Goal: Task Accomplishment & Management: Complete application form

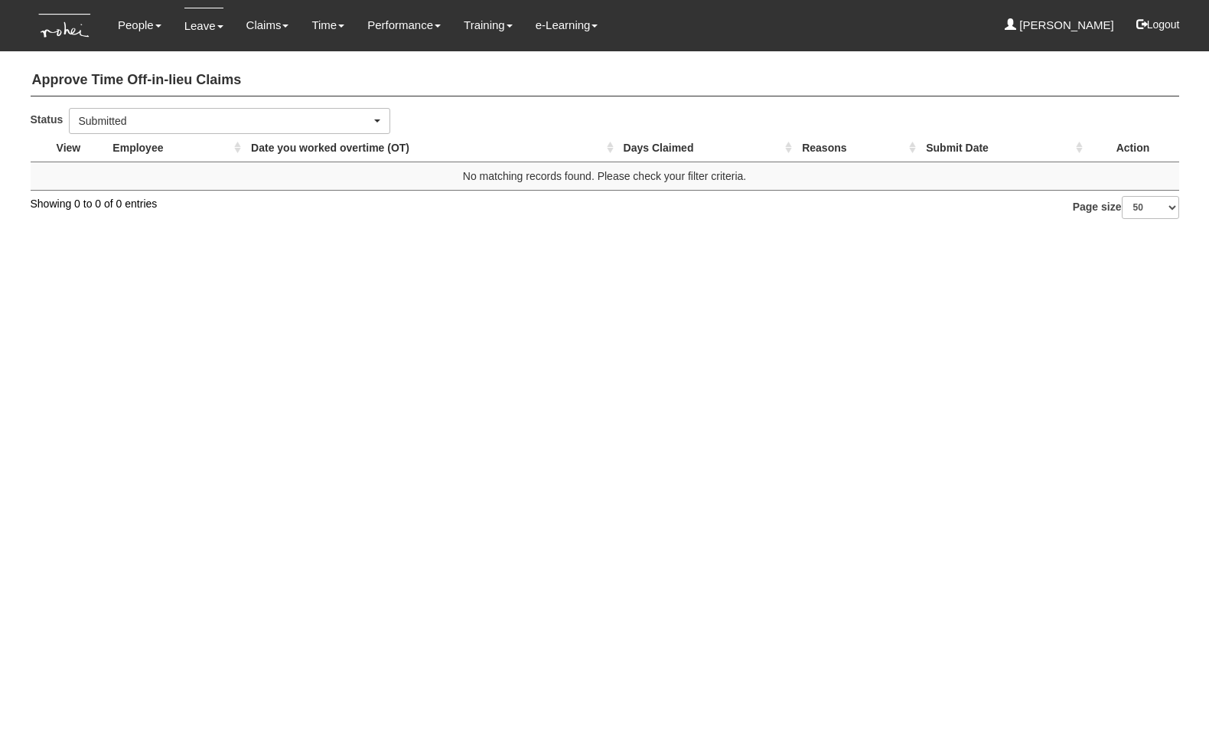
select select "50"
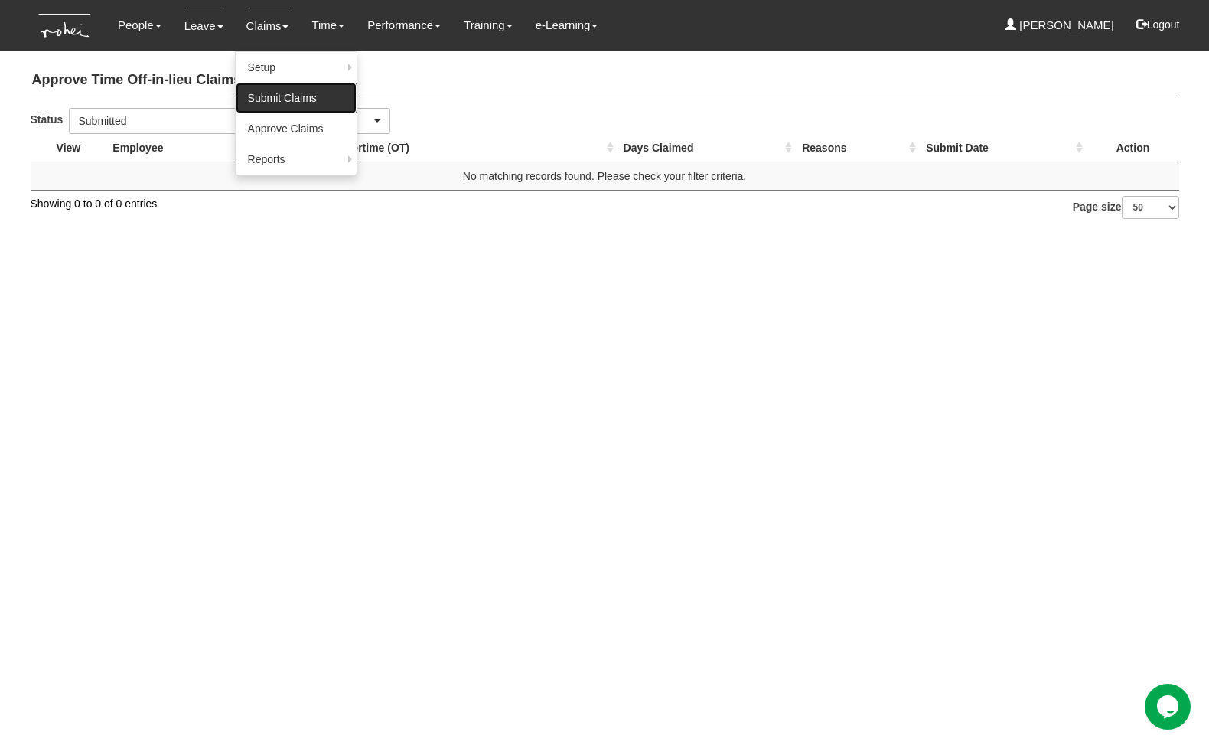
click at [292, 93] on link "Submit Claims" at bounding box center [296, 98] width 121 height 31
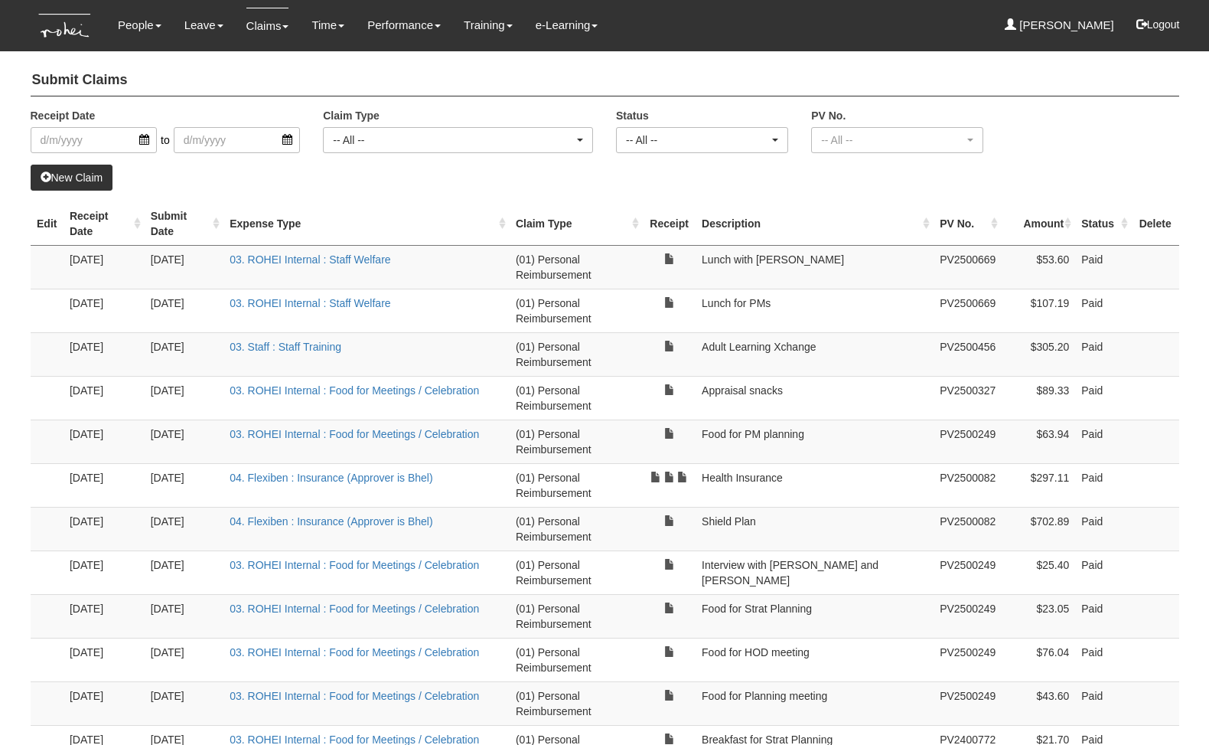
select select "50"
click at [67, 178] on link "New Claim" at bounding box center [72, 178] width 83 height 26
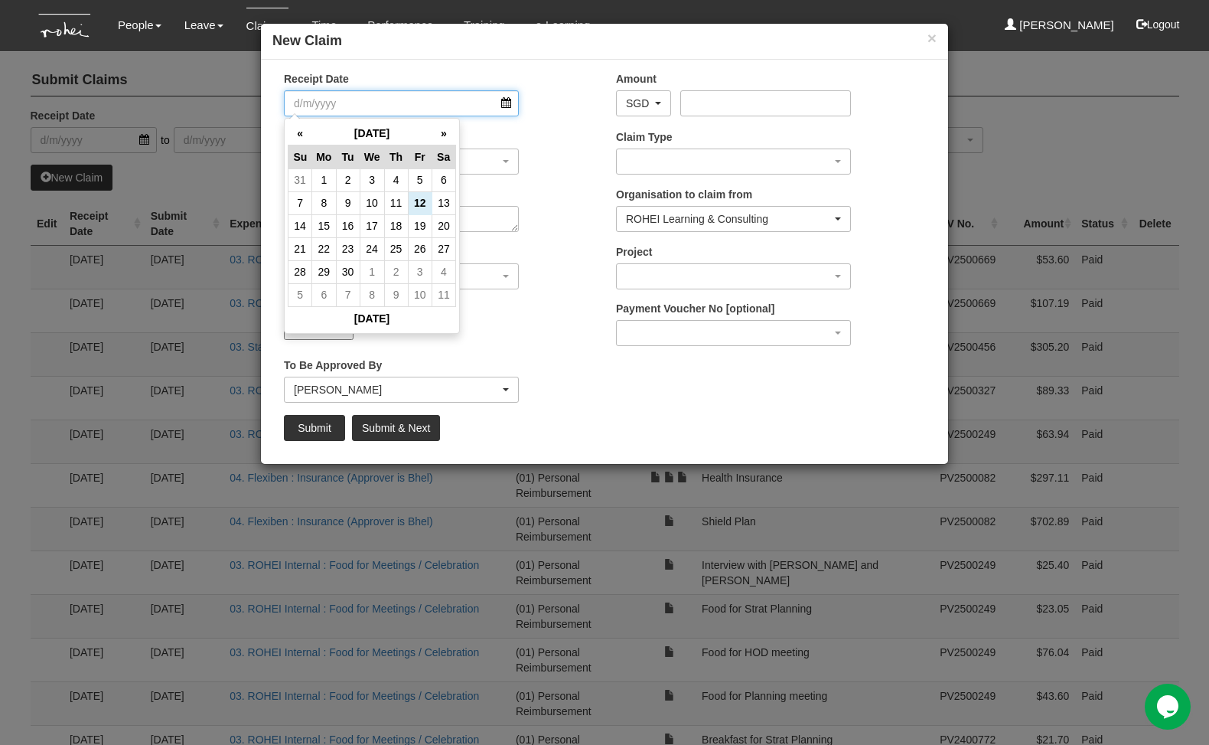
click at [507, 100] on input "Receipt Date" at bounding box center [401, 103] width 235 height 26
click at [396, 201] on td "11" at bounding box center [396, 202] width 24 height 23
type input "[DATE]"
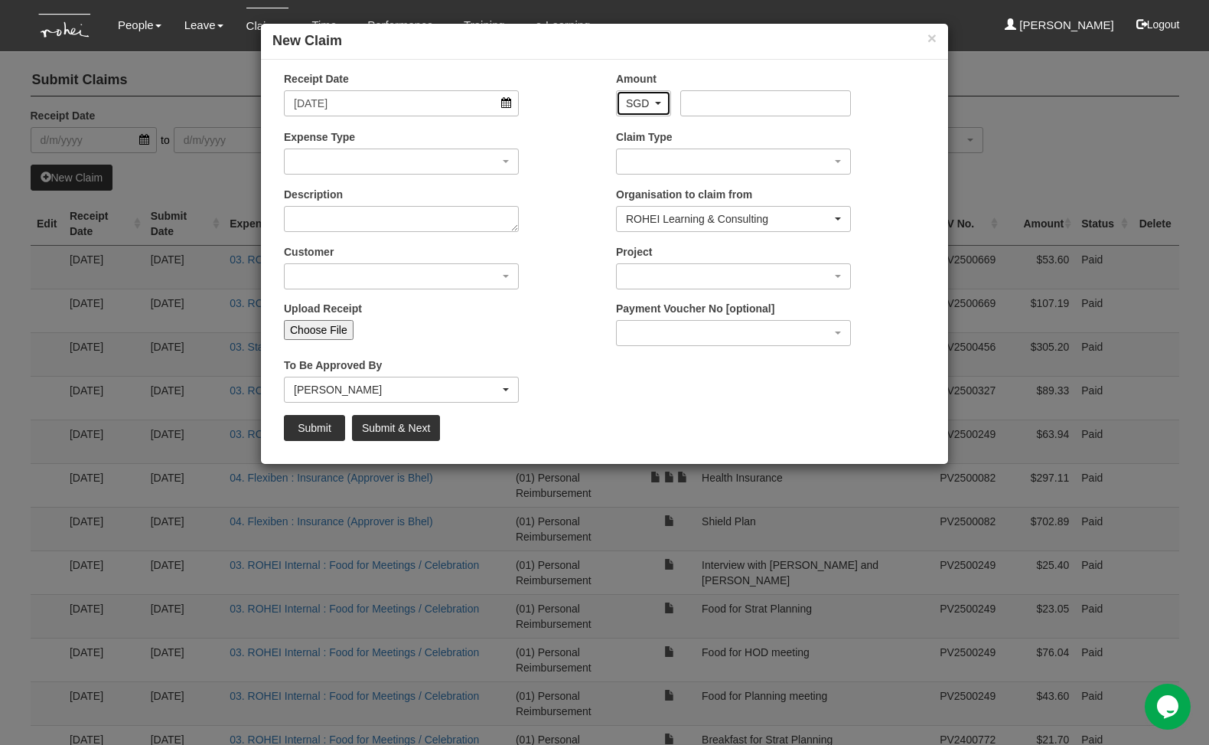
click at [669, 103] on div "SGD" at bounding box center [644, 103] width 54 height 24
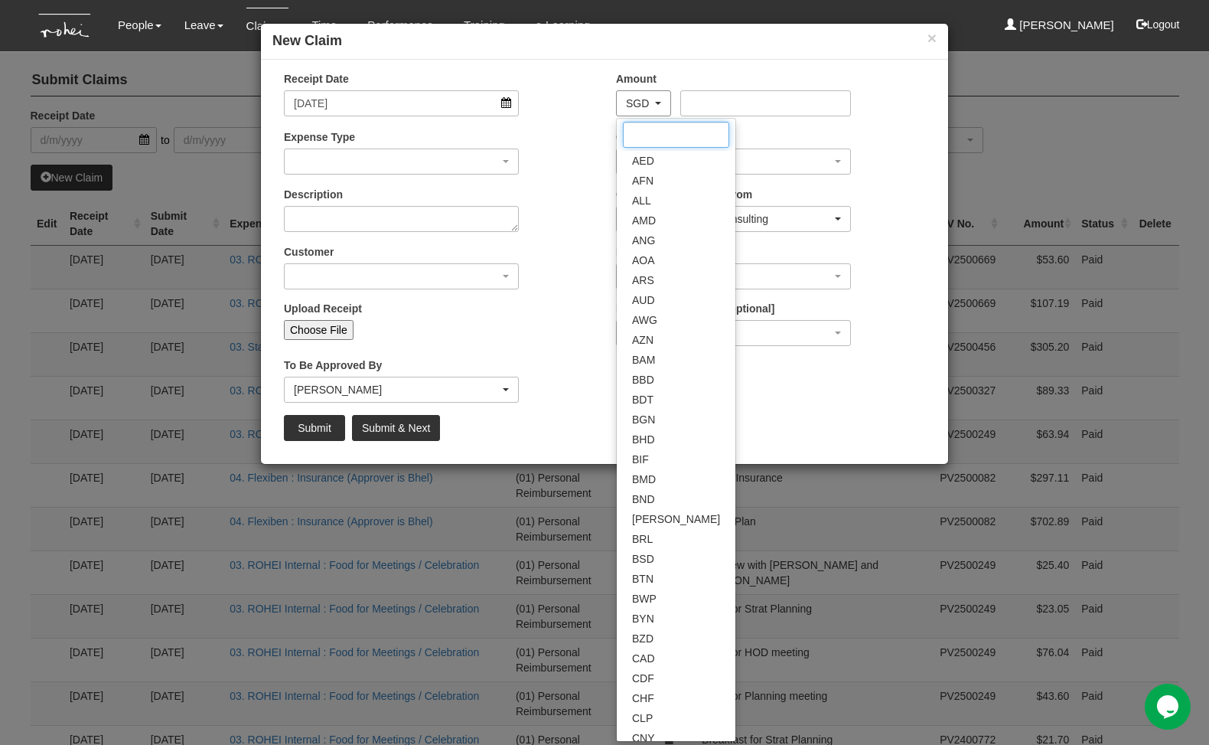
scroll to position [2142, 0]
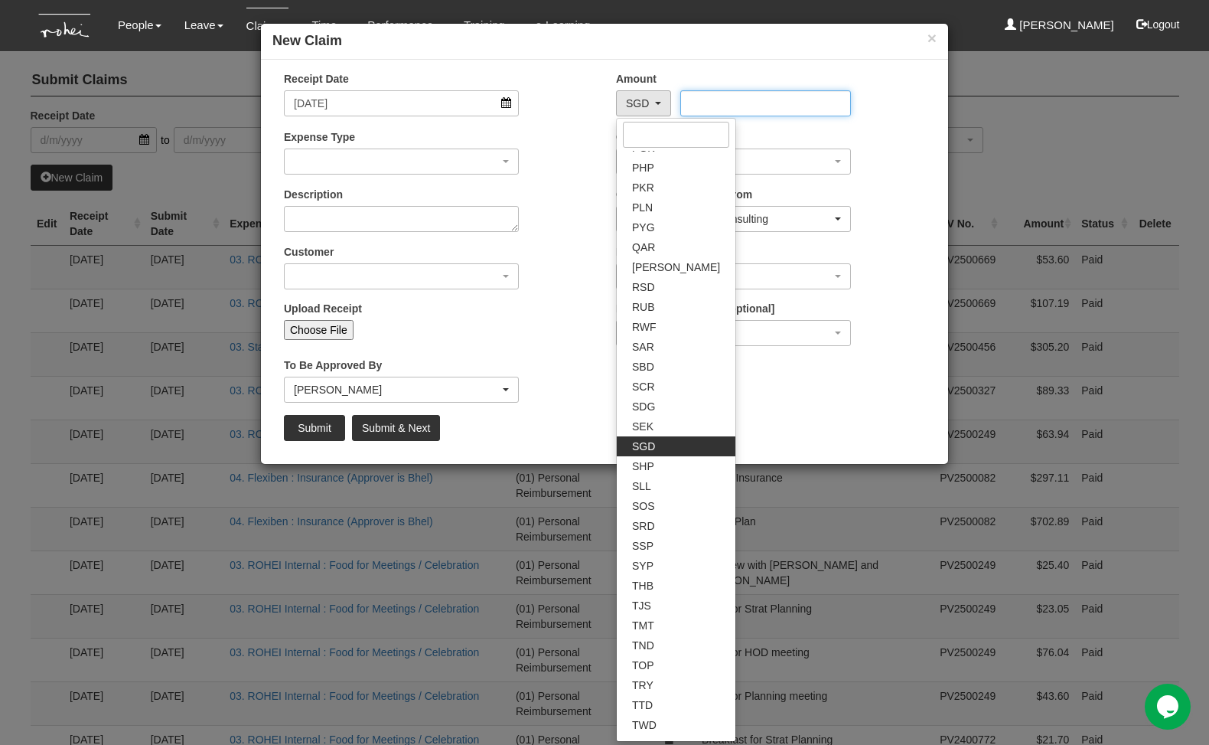
click at [734, 101] on input "Amount" at bounding box center [765, 103] width 170 height 26
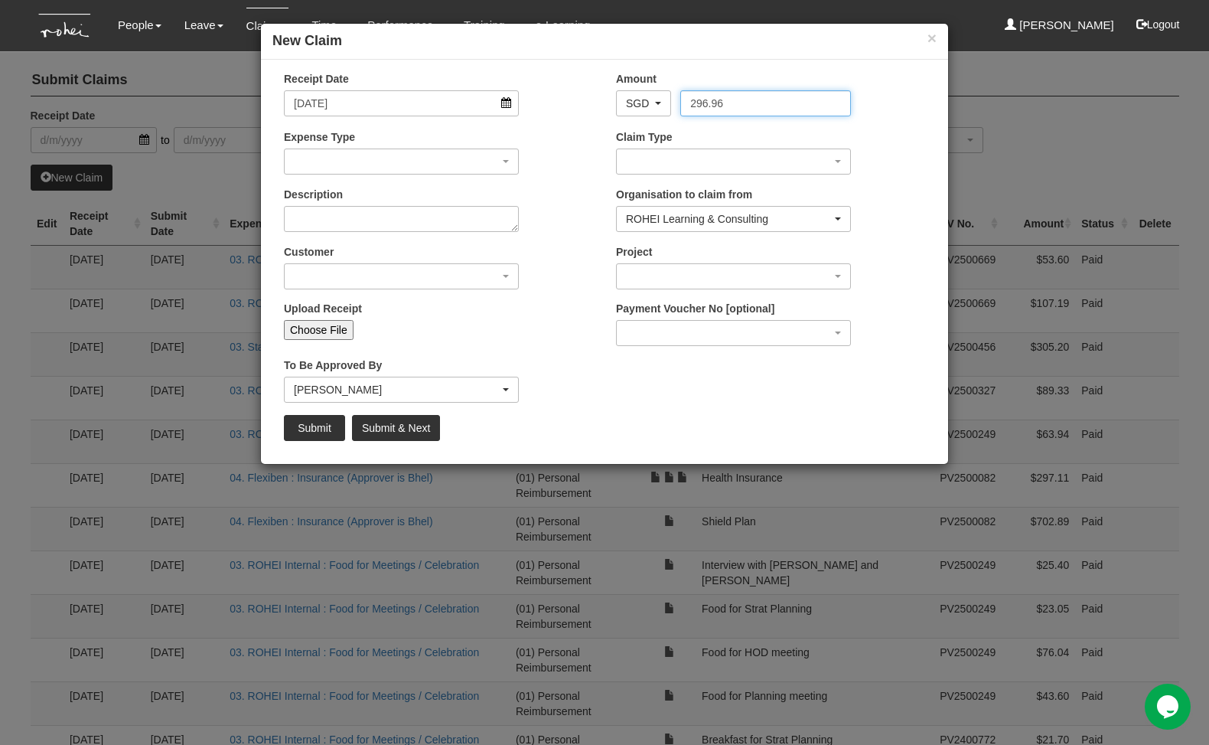
click at [705, 106] on input "296.96" at bounding box center [765, 103] width 170 height 26
type input "291.96"
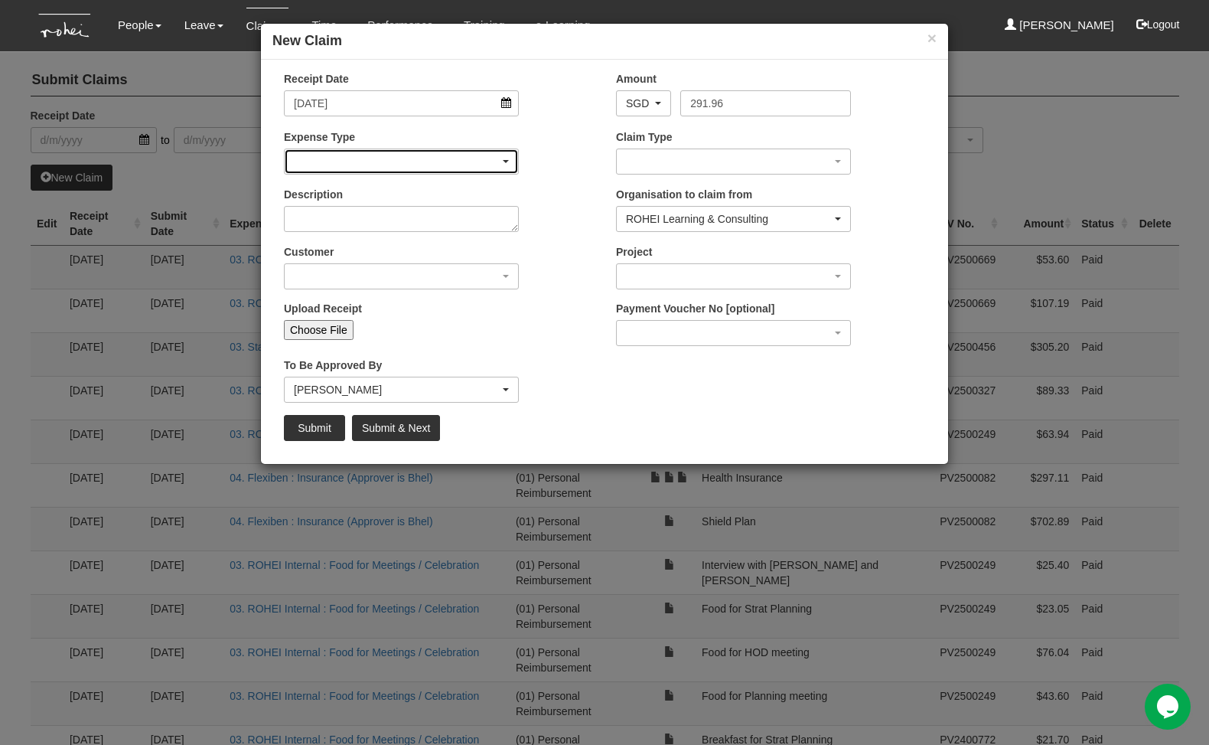
click at [454, 157] on div "button" at bounding box center [401, 161] width 233 height 24
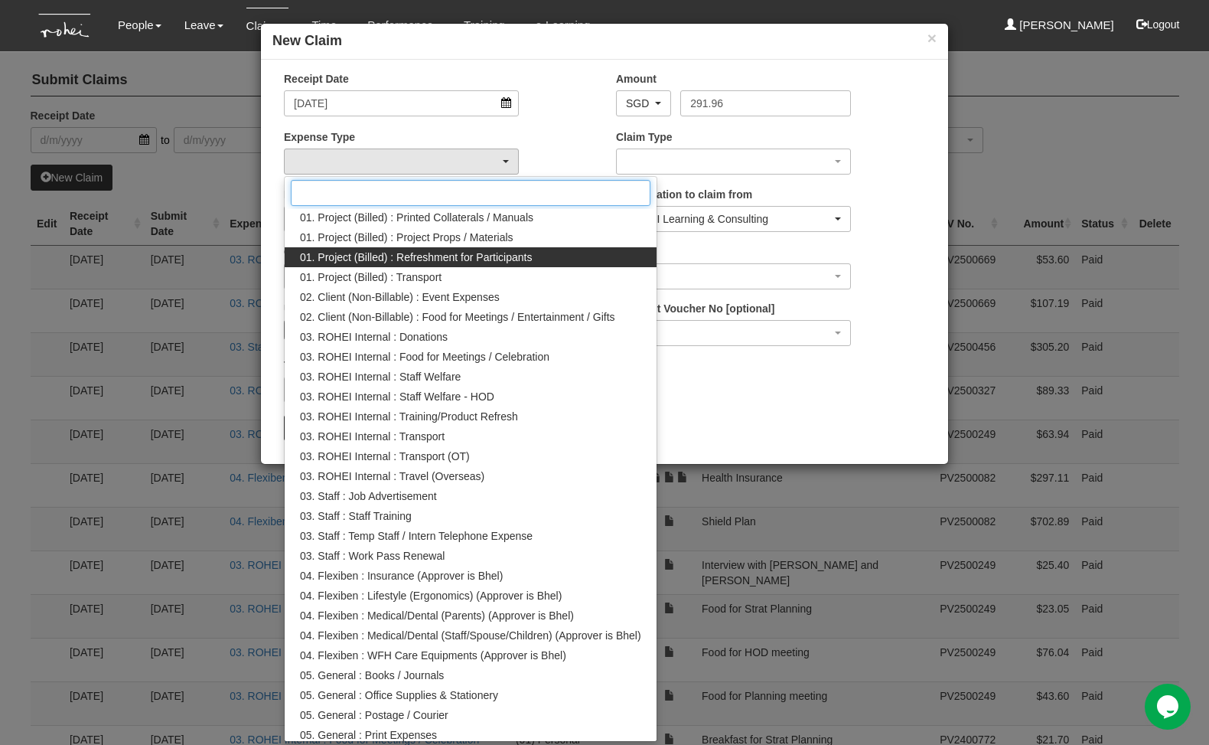
scroll to position [82, 0]
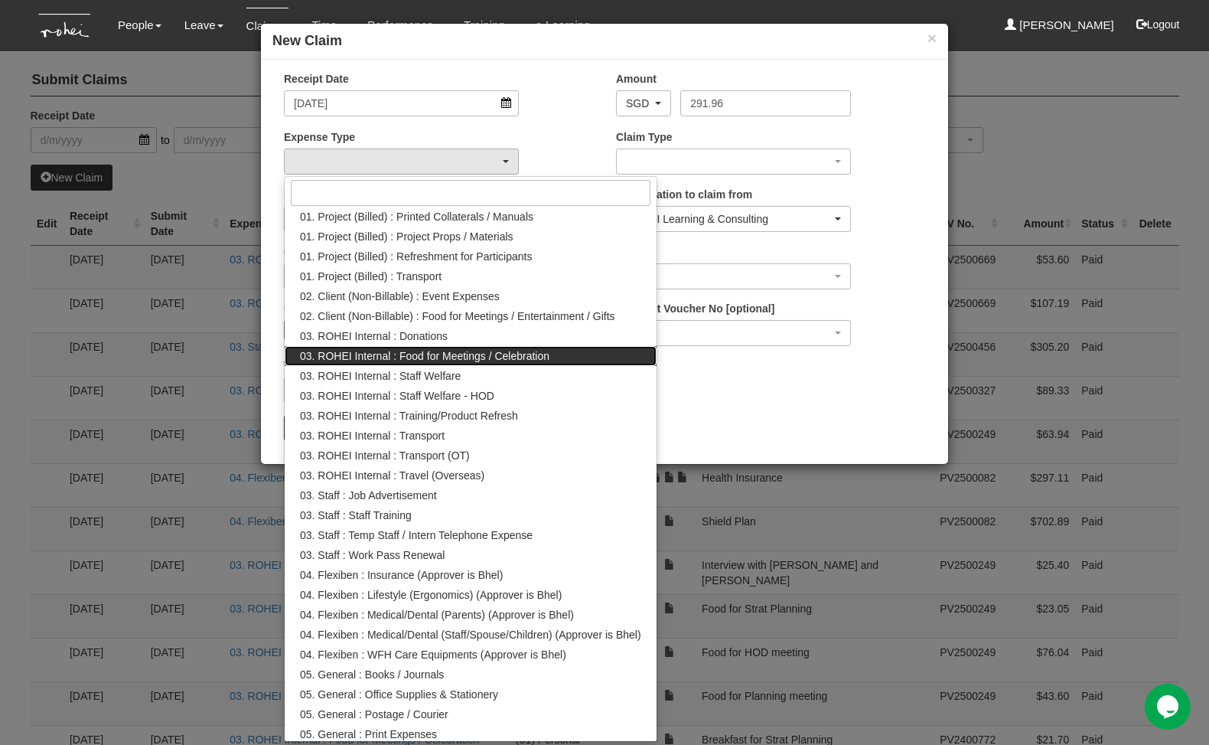
click at [448, 363] on link "03. ROHEI Internal : Food for Meetings / Celebration" at bounding box center [471, 356] width 372 height 20
select select "137"
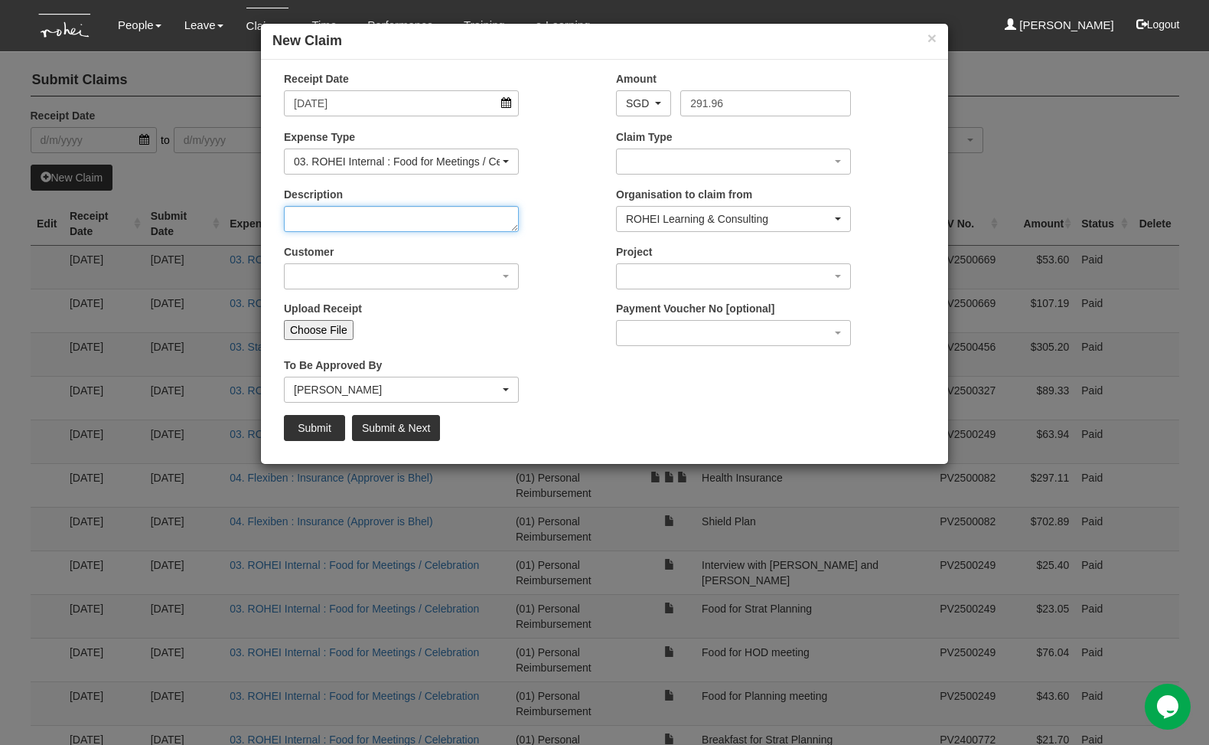
click at [390, 223] on textarea "Description" at bounding box center [401, 219] width 235 height 26
type textarea "B"
type textarea "OCE chats with BD"
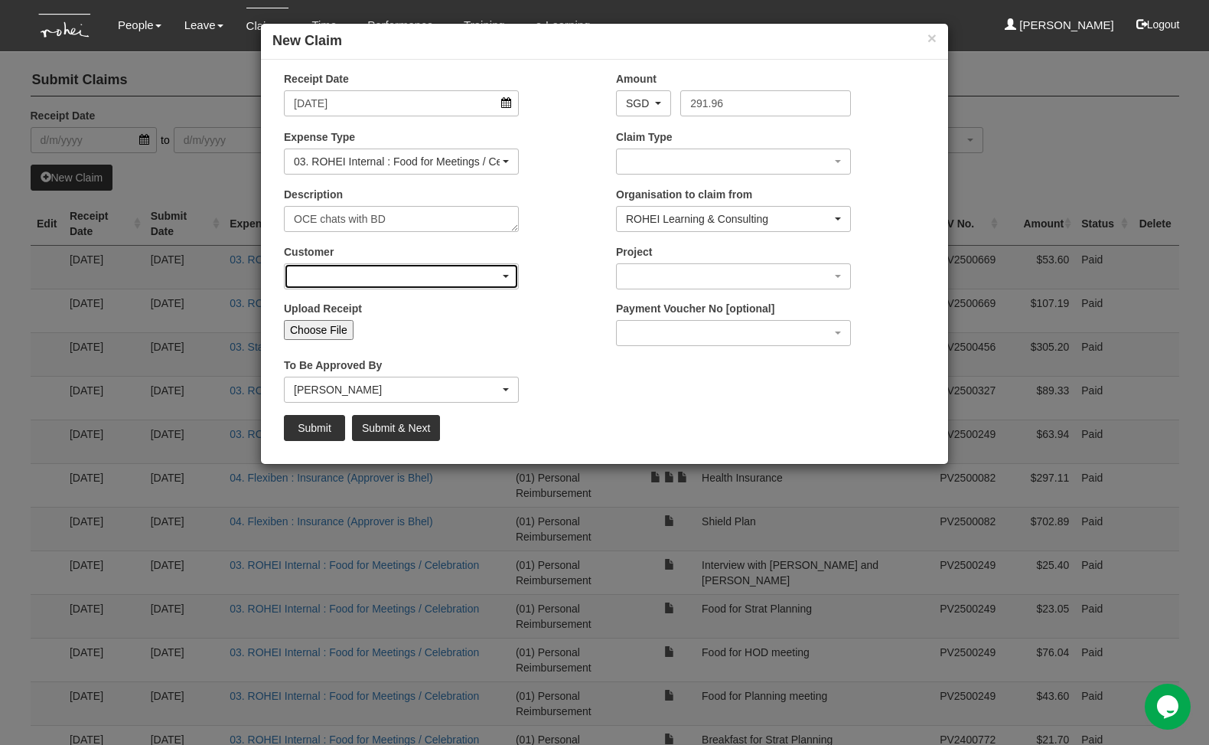
click at [426, 281] on div "button" at bounding box center [401, 276] width 233 height 24
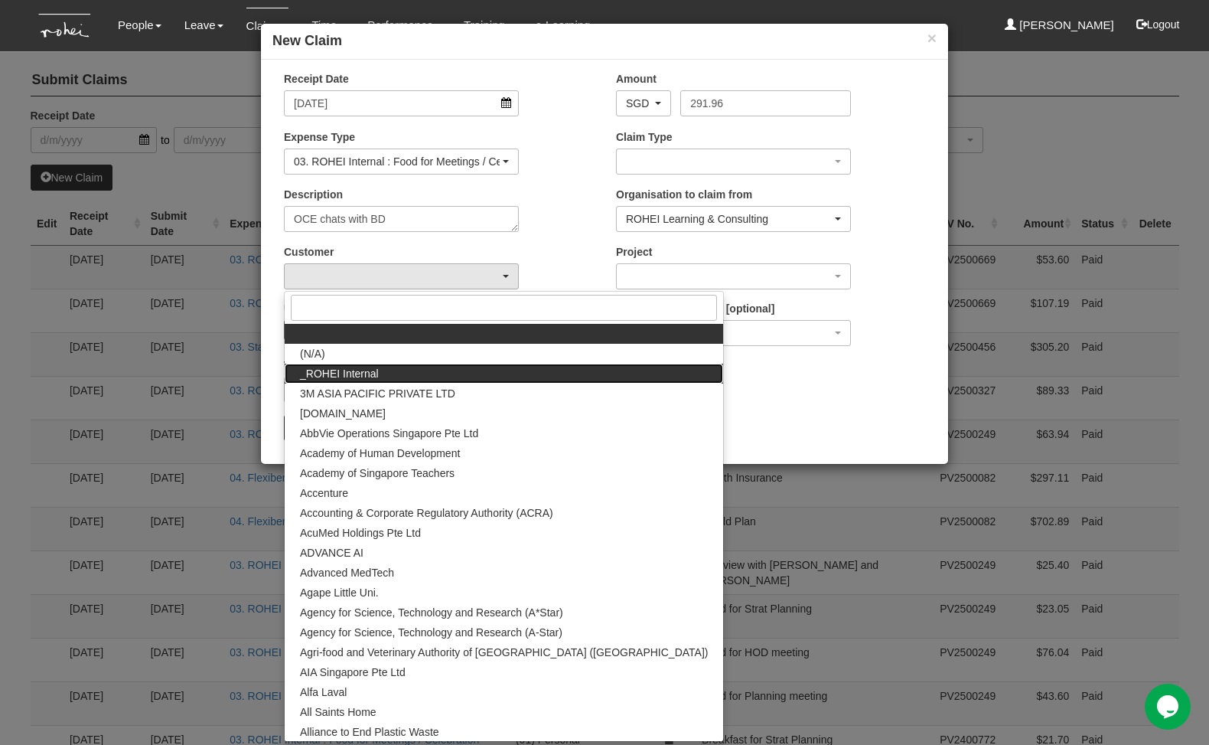
click at [384, 372] on link "_ROHEI Internal" at bounding box center [504, 373] width 438 height 20
select select "397"
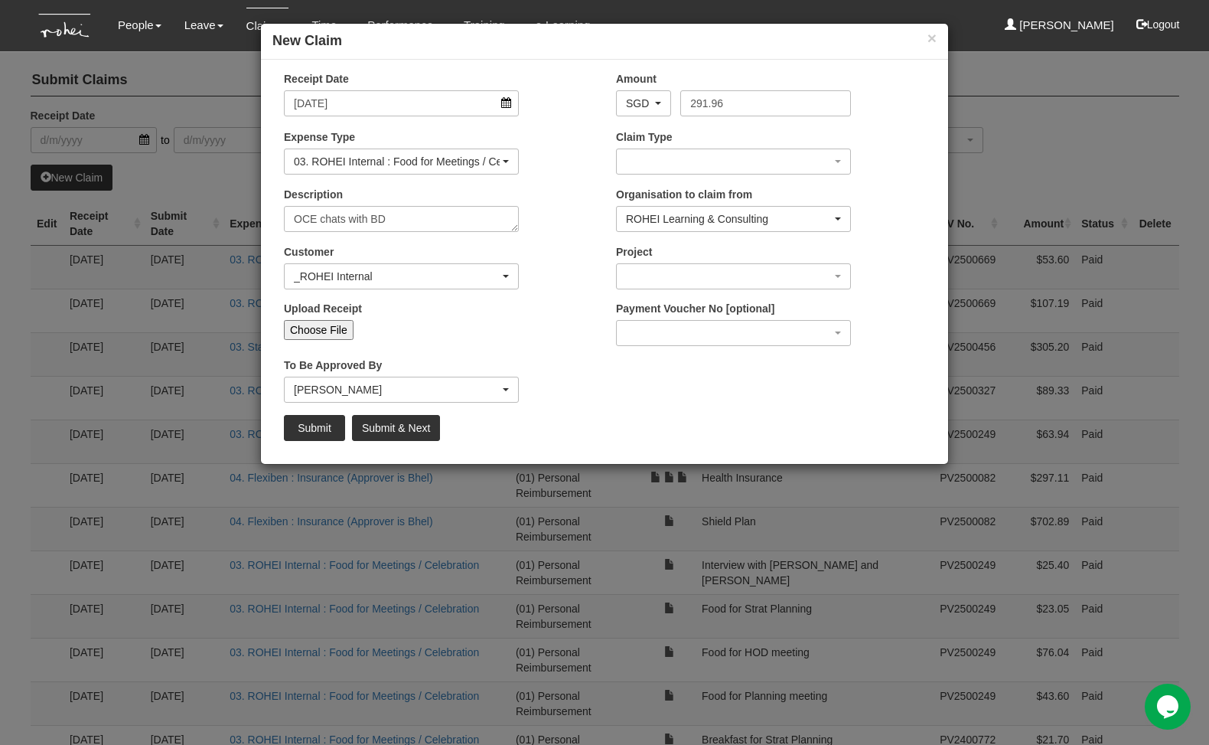
click at [321, 337] on input "Choose File" at bounding box center [319, 330] width 70 height 20
type input "C:\fakepath\Claims - Dough order QR173578.pdf"
type input "Choose Another File"
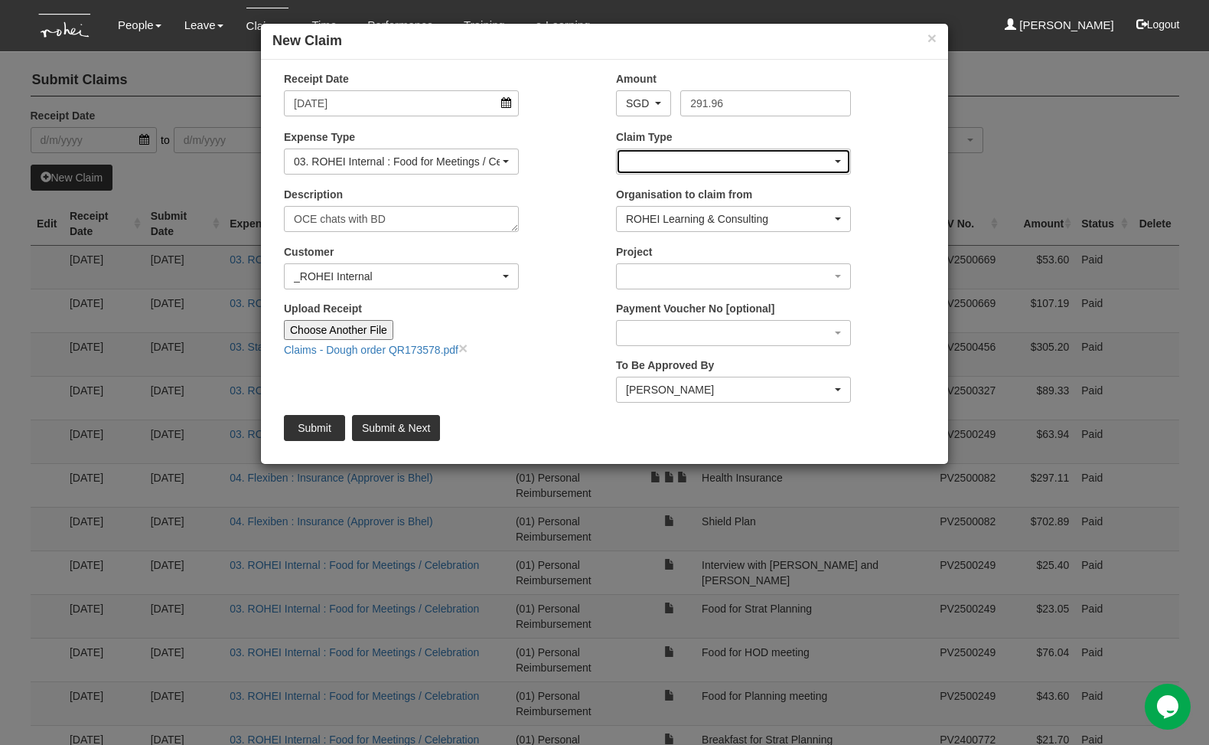
click at [688, 150] on div "button" at bounding box center [733, 161] width 233 height 24
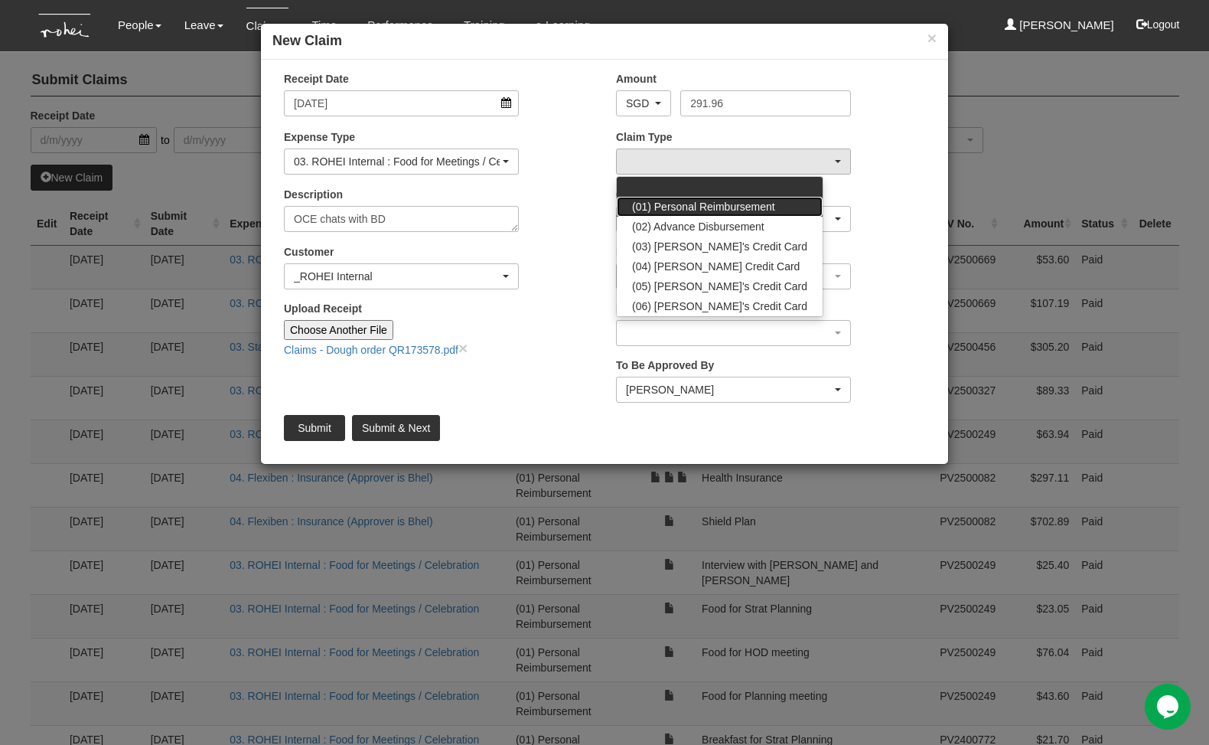
click at [688, 204] on span "(01) Personal Reimbursement" at bounding box center [703, 206] width 143 height 15
select select "14"
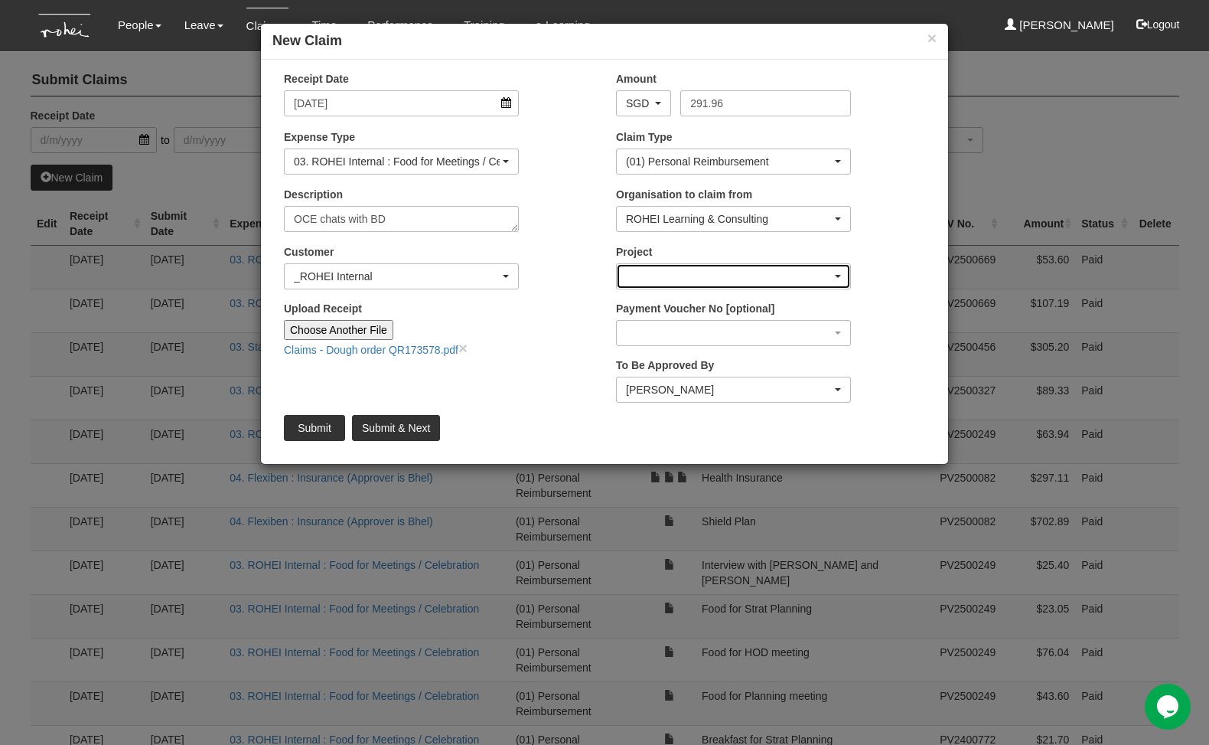
click at [686, 265] on div "button" at bounding box center [733, 276] width 233 height 24
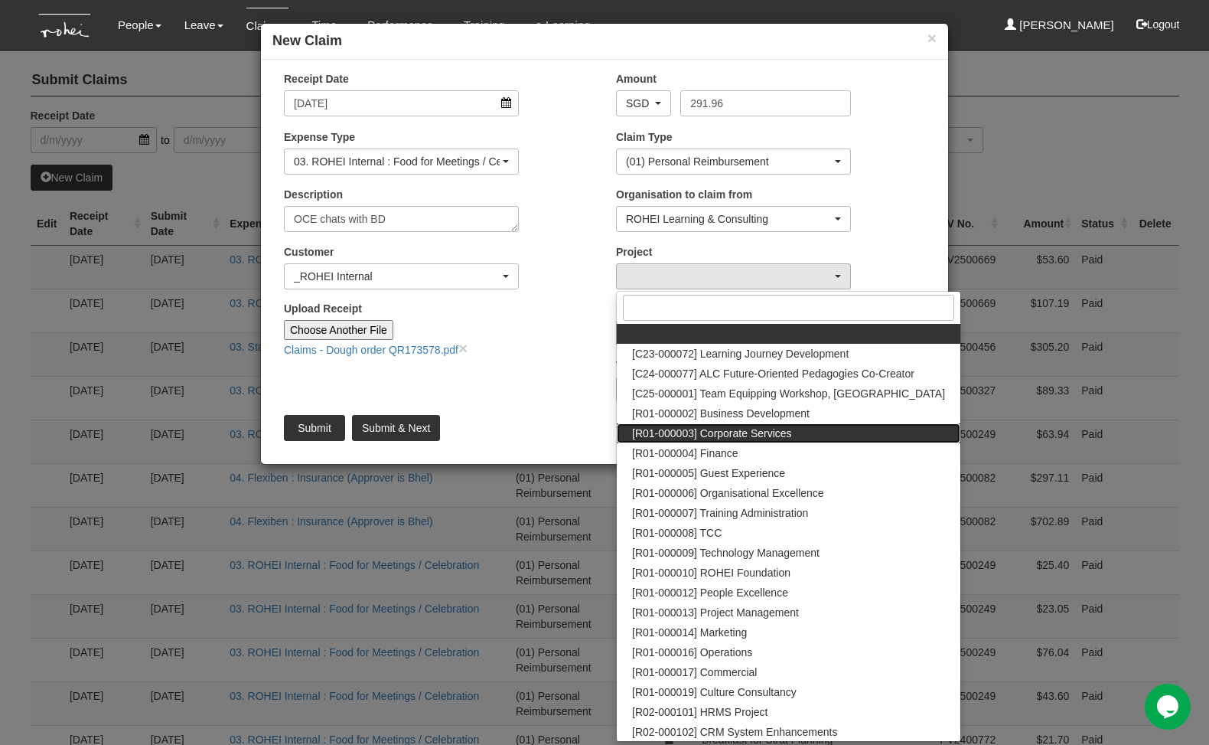
click at [747, 435] on span "[R01-000003] Corporate Services" at bounding box center [712, 432] width 160 height 15
select select "1220"
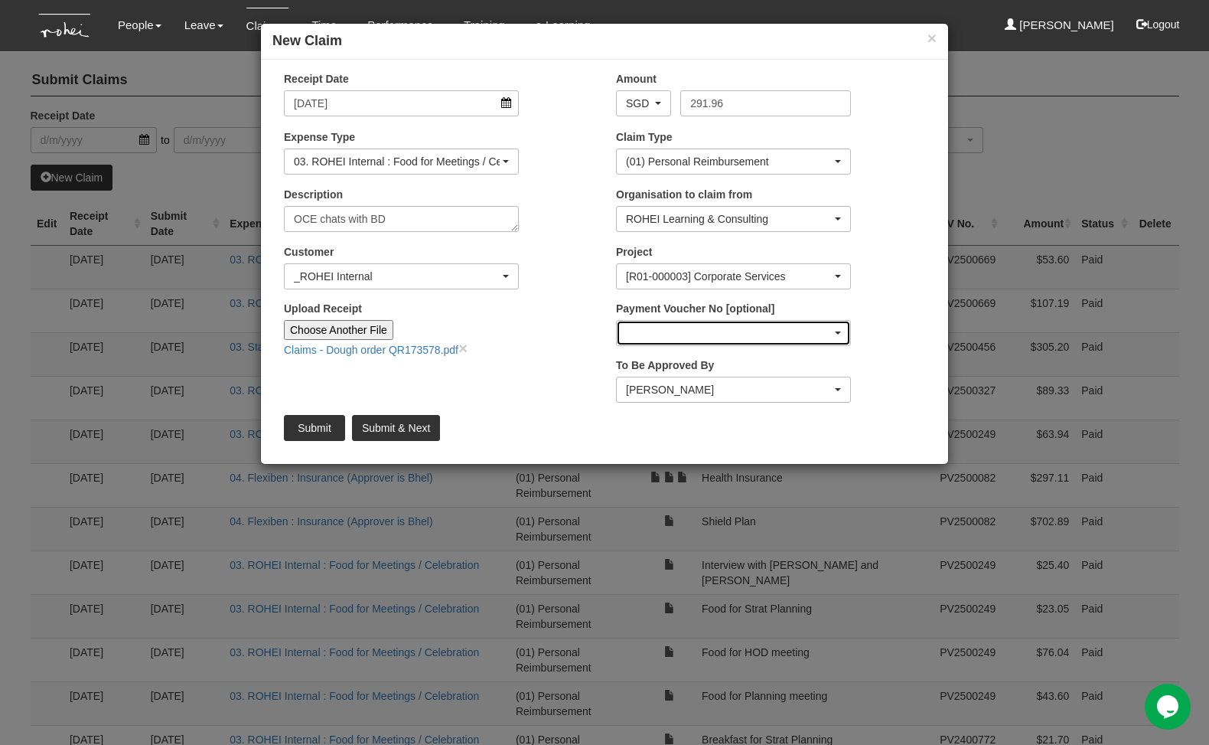
click at [682, 334] on div "button" at bounding box center [733, 333] width 233 height 24
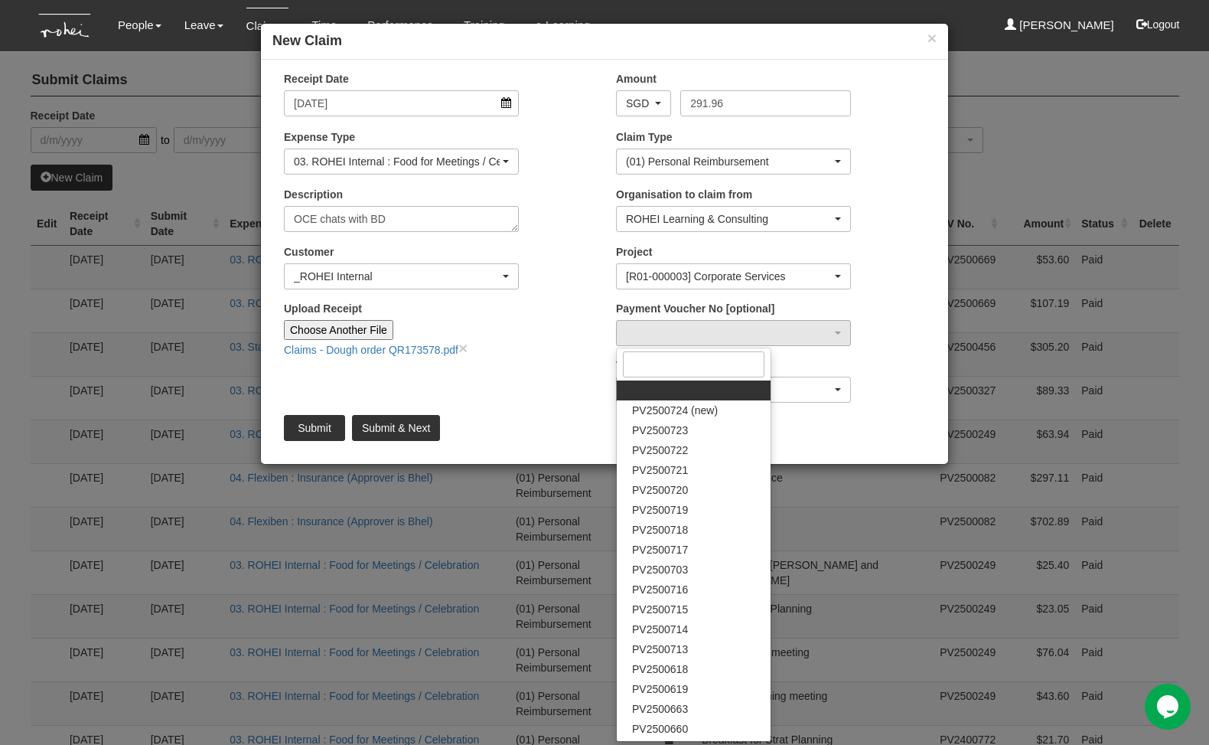
click at [589, 342] on div "Upload Receipt Choose Another File Claims - Dough order QR173578.pdf ×" at bounding box center [438, 335] width 332 height 68
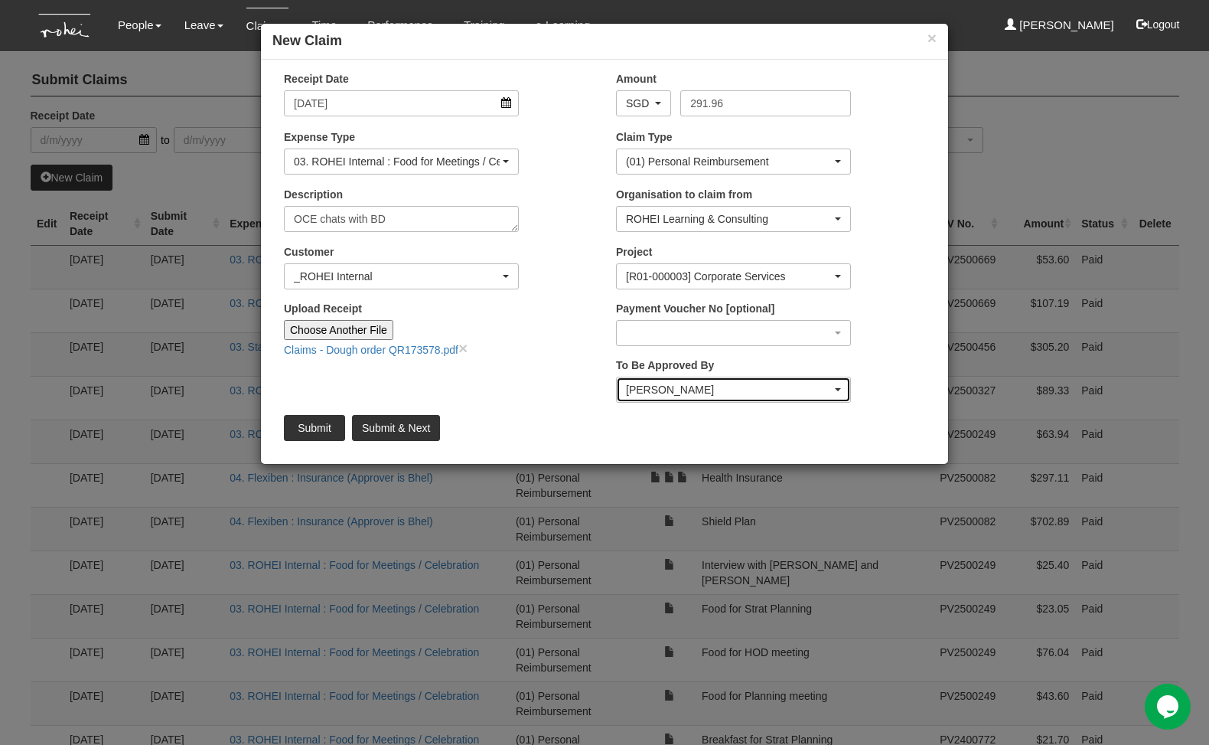
click at [667, 400] on div "[PERSON_NAME]" at bounding box center [733, 389] width 233 height 24
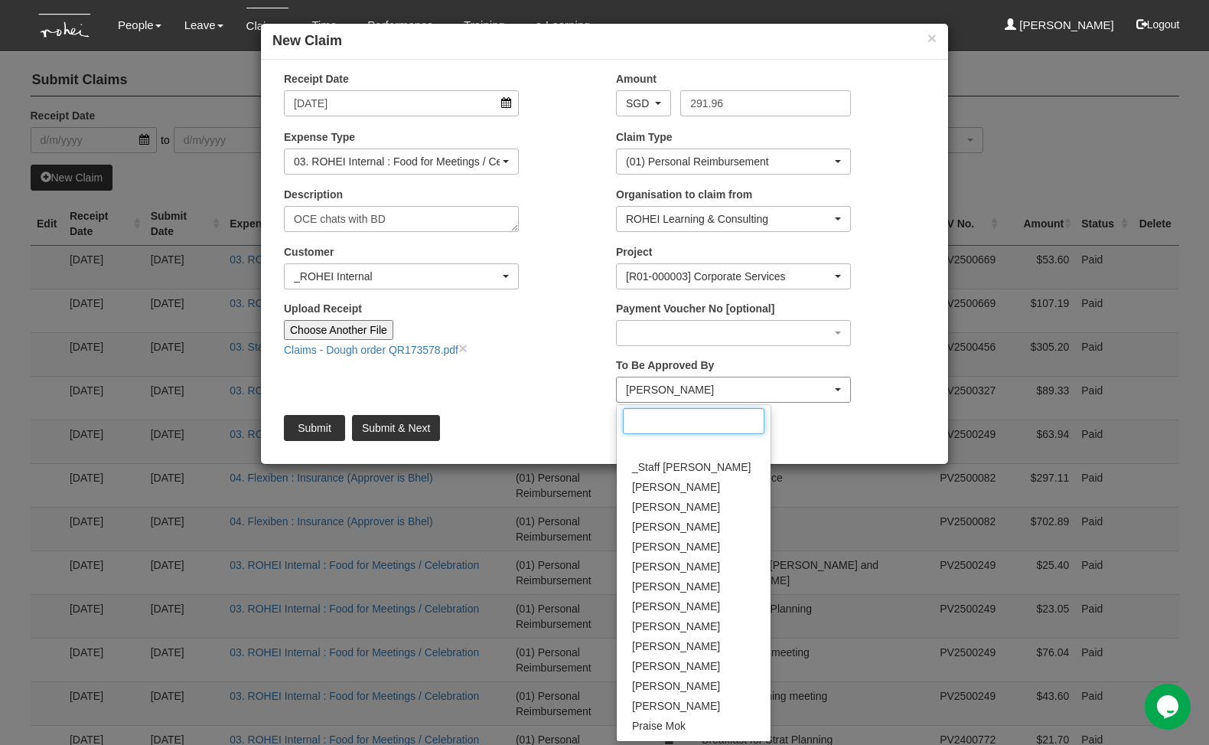
scroll to position [113, 0]
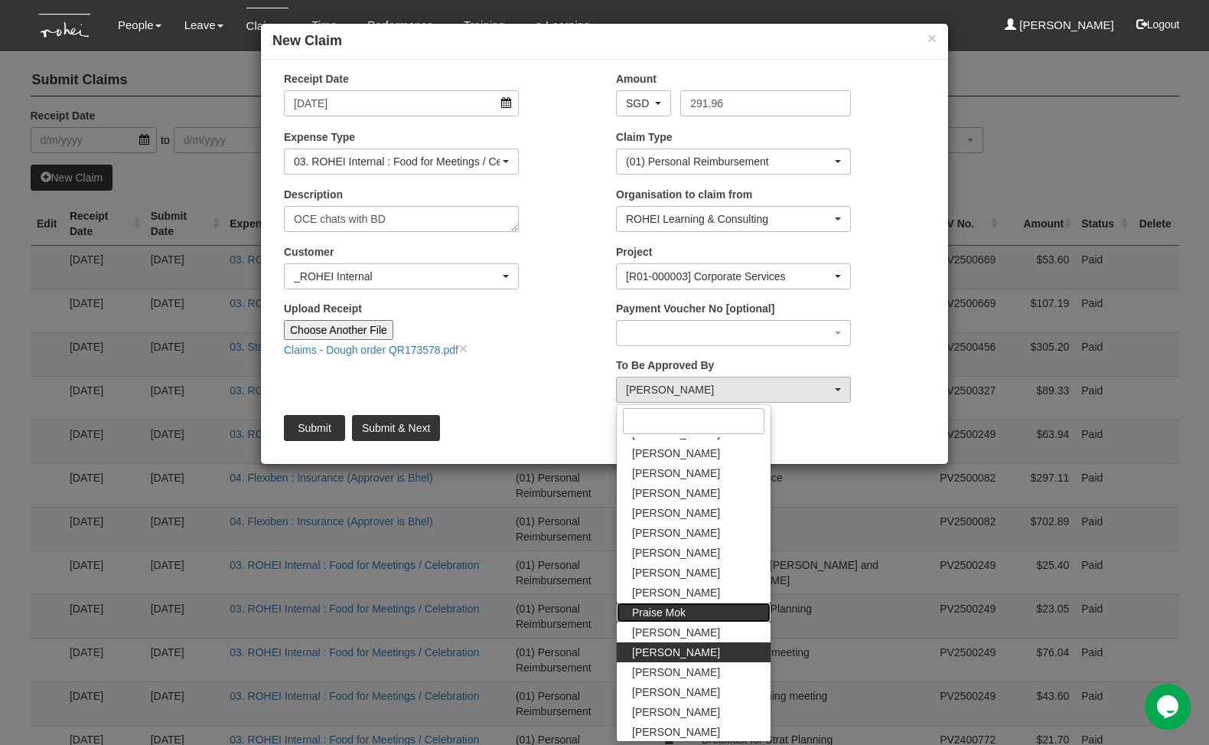
click at [686, 613] on link "Praise Mok" at bounding box center [694, 612] width 154 height 20
select select "a239810e-5a69-47ba-9b5d-970cc174a94c"
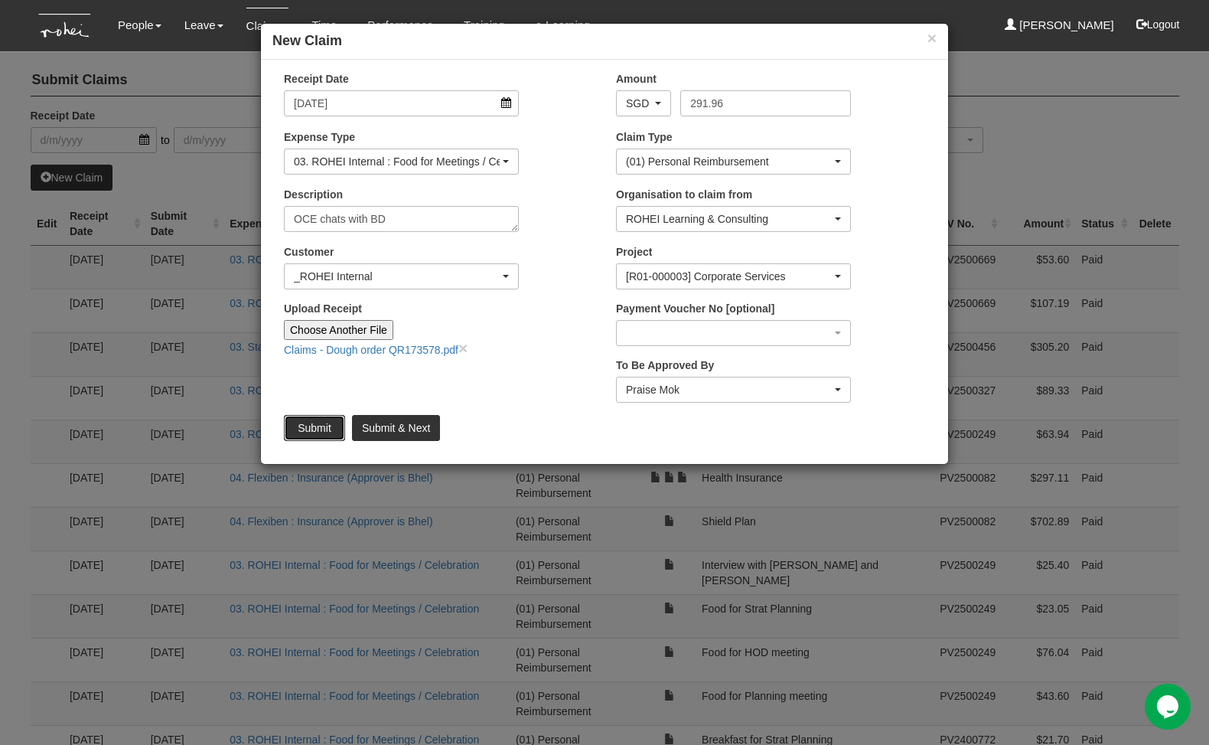
click at [318, 427] on input "Submit" at bounding box center [314, 428] width 61 height 26
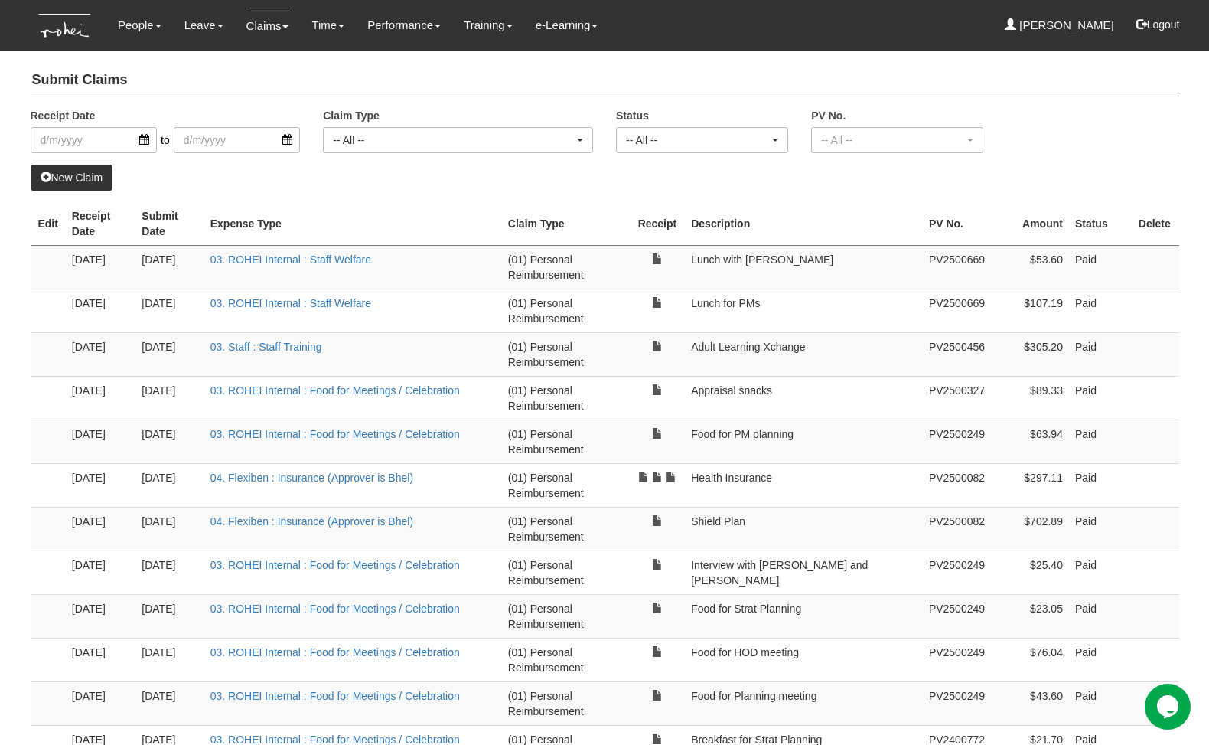
select select "50"
